Goal: Task Accomplishment & Management: Use online tool/utility

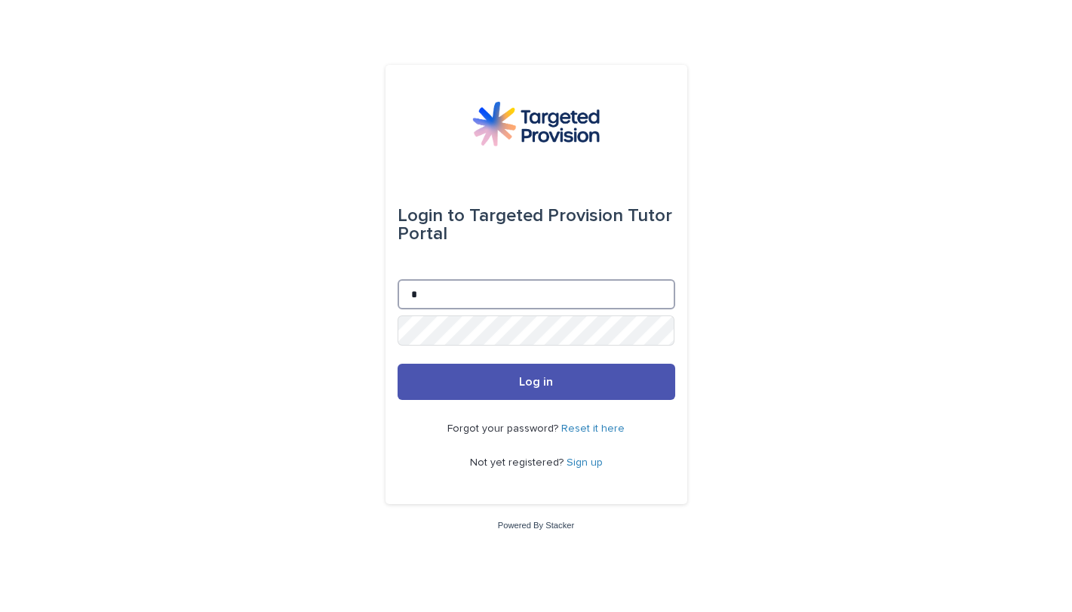
click at [446, 292] on input "*" at bounding box center [537, 294] width 278 height 30
type input "**********"
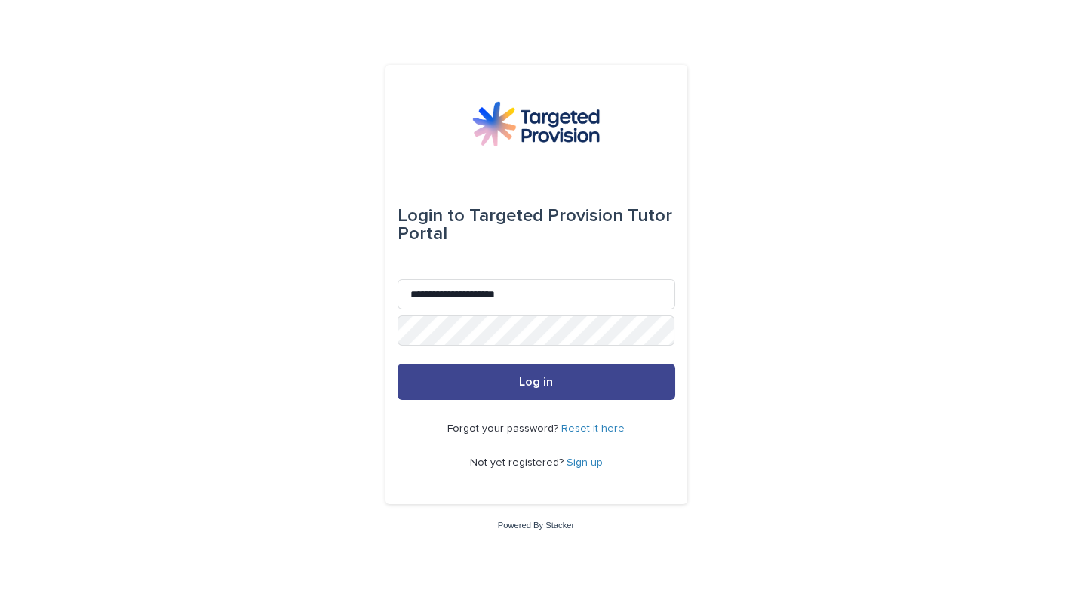
click at [507, 383] on button "Log in" at bounding box center [537, 382] width 278 height 36
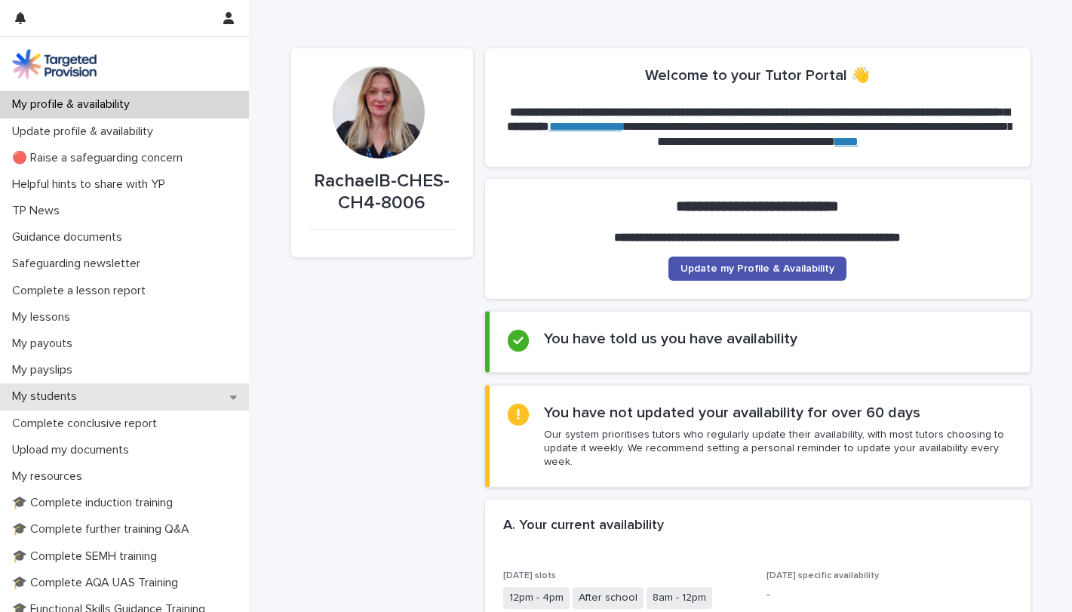
click at [120, 402] on div "My students" at bounding box center [124, 396] width 249 height 26
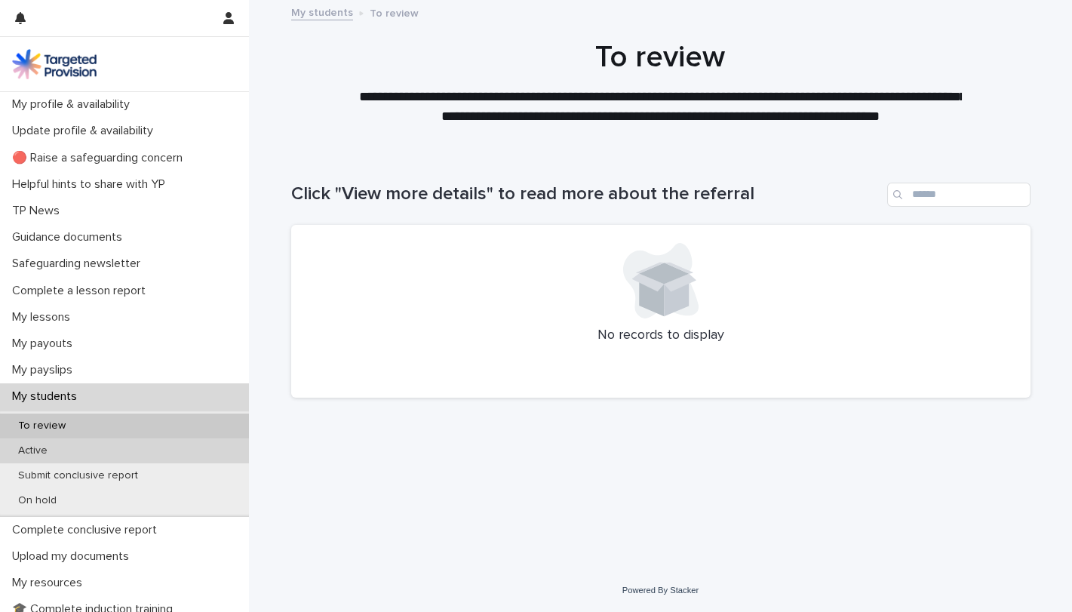
click at [28, 451] on p "Active" at bounding box center [33, 450] width 54 height 13
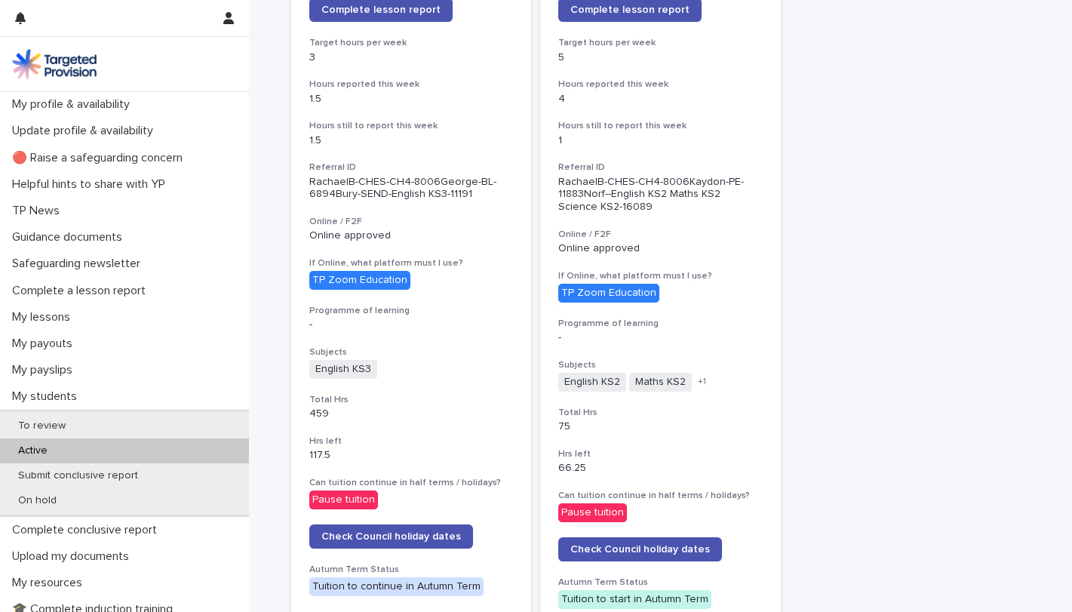
scroll to position [287, 0]
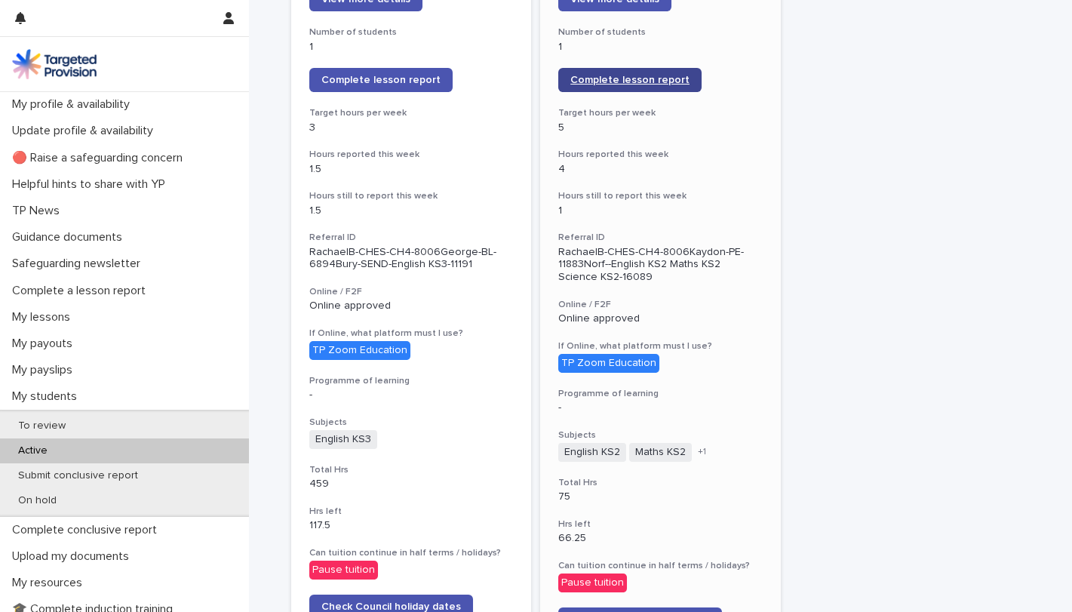
click at [656, 84] on span "Complete lesson report" at bounding box center [629, 80] width 119 height 11
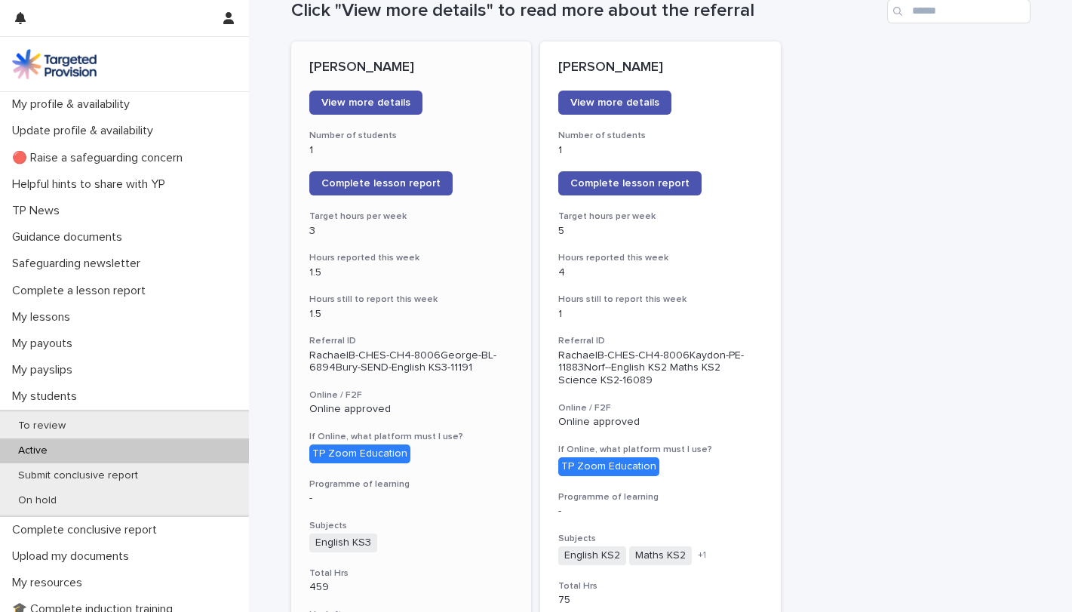
scroll to position [72, 0]
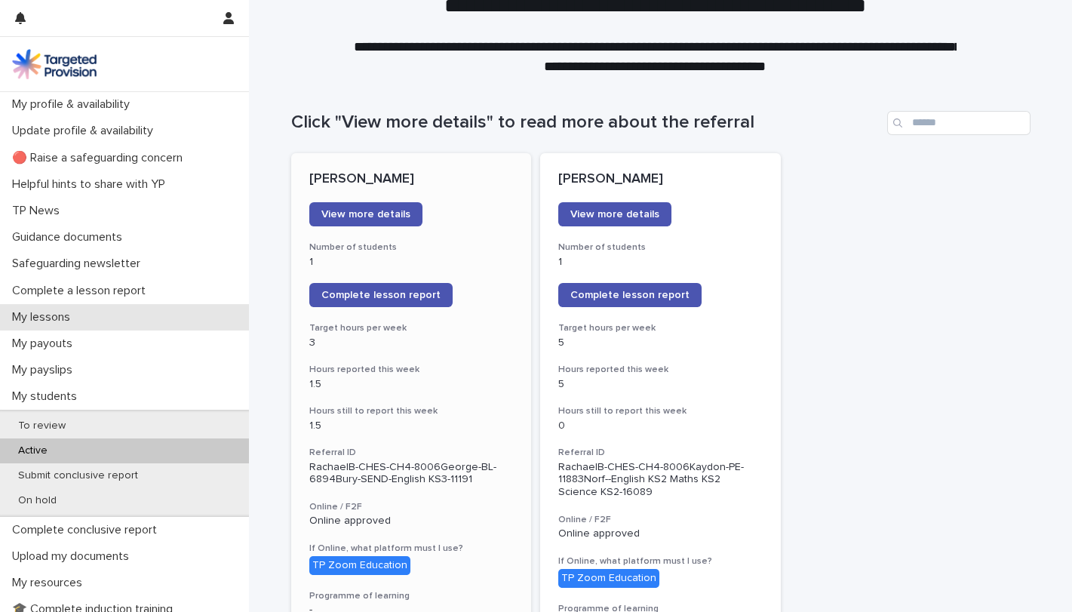
click at [109, 314] on div "My lessons" at bounding box center [124, 317] width 249 height 26
